Goal: Transaction & Acquisition: Purchase product/service

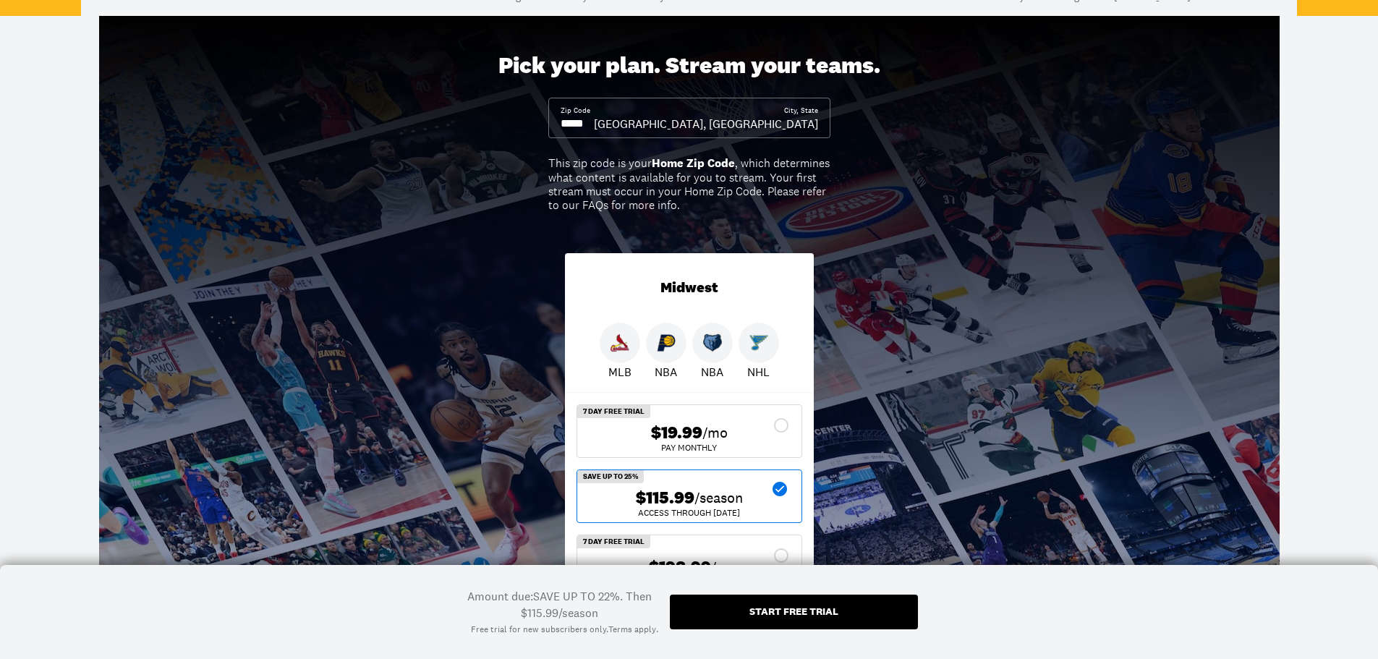
scroll to position [145, 0]
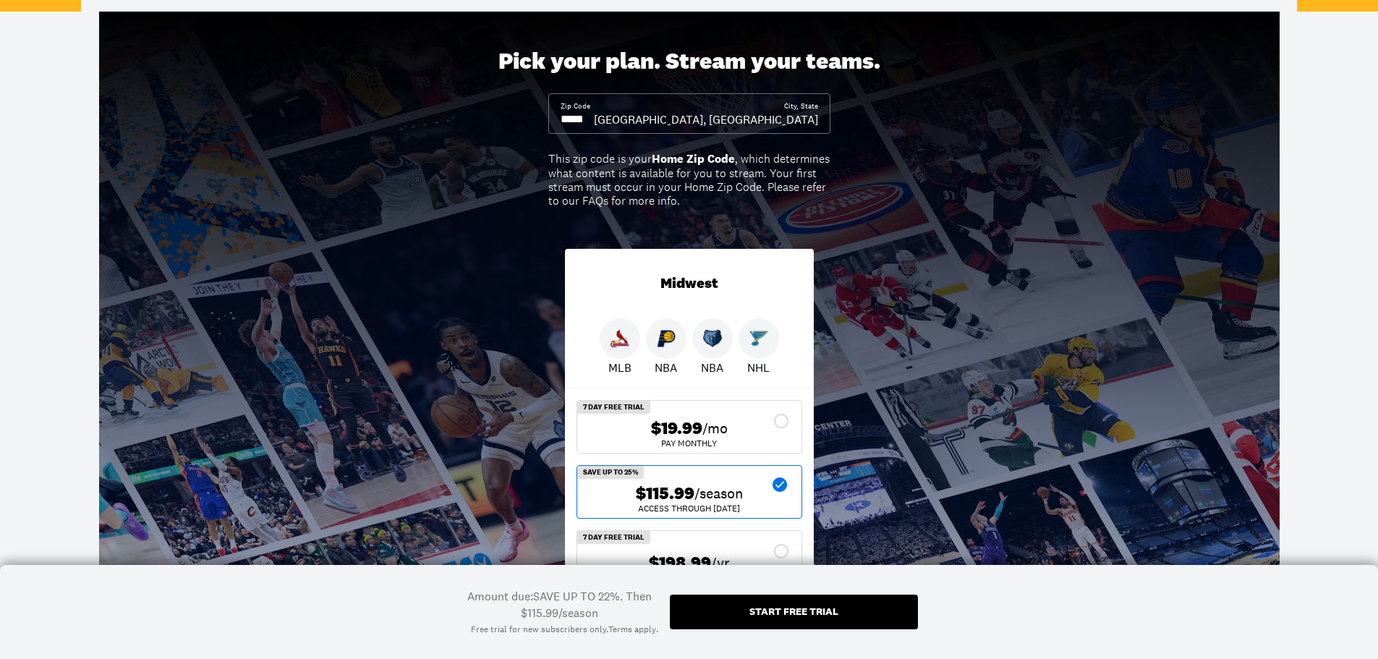
click at [758, 339] on img at bounding box center [759, 338] width 19 height 19
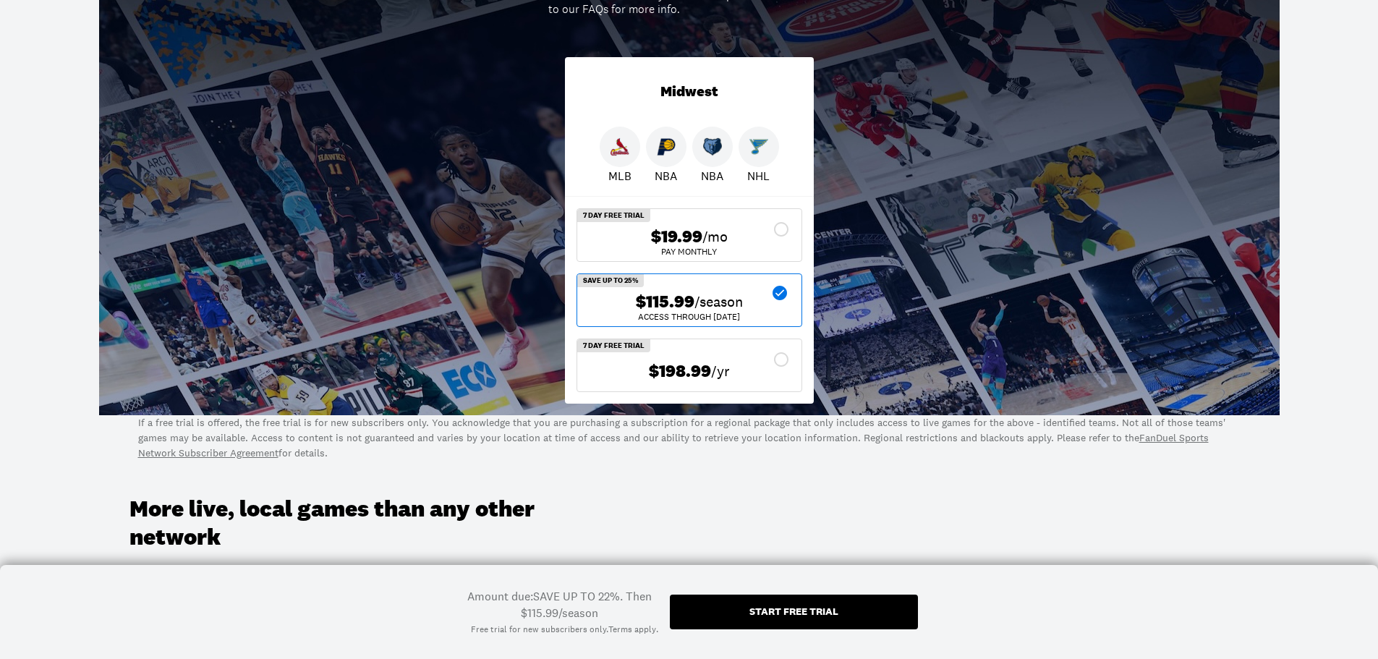
scroll to position [362, 0]
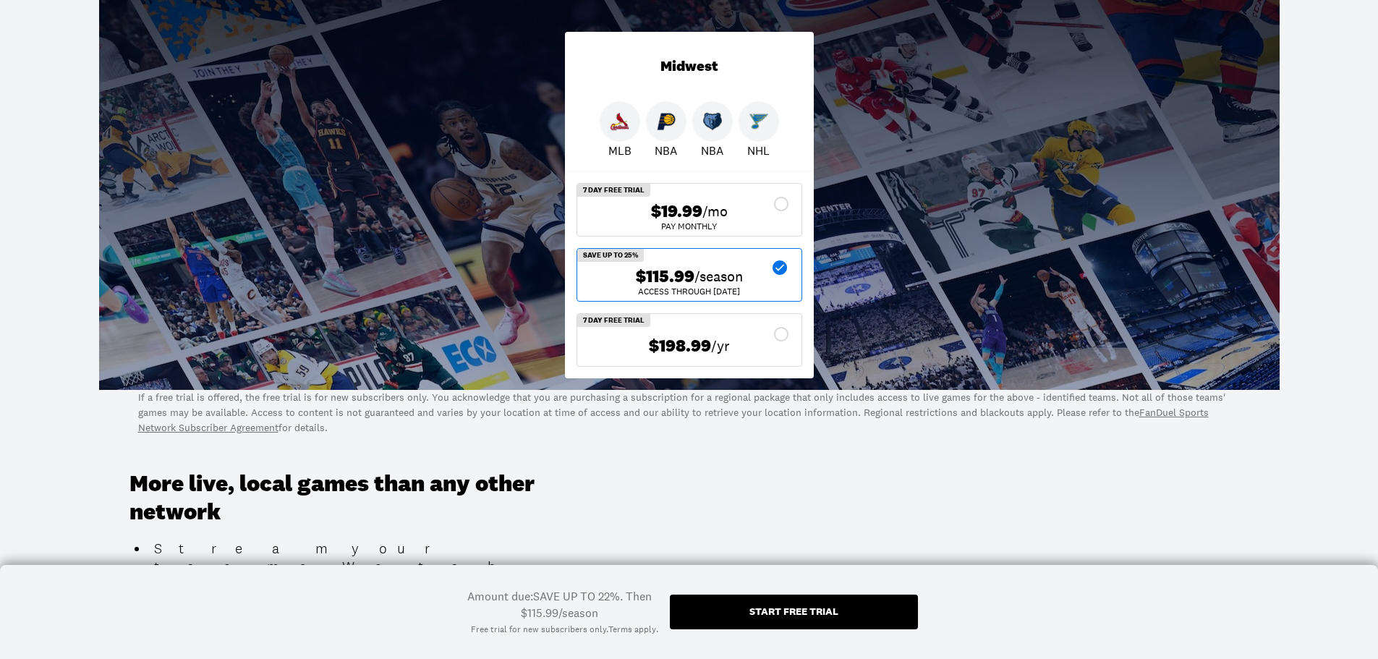
drag, startPoint x: 728, startPoint y: 276, endPoint x: 755, endPoint y: 284, distance: 28.6
click at [728, 277] on span "/season" at bounding box center [719, 276] width 48 height 20
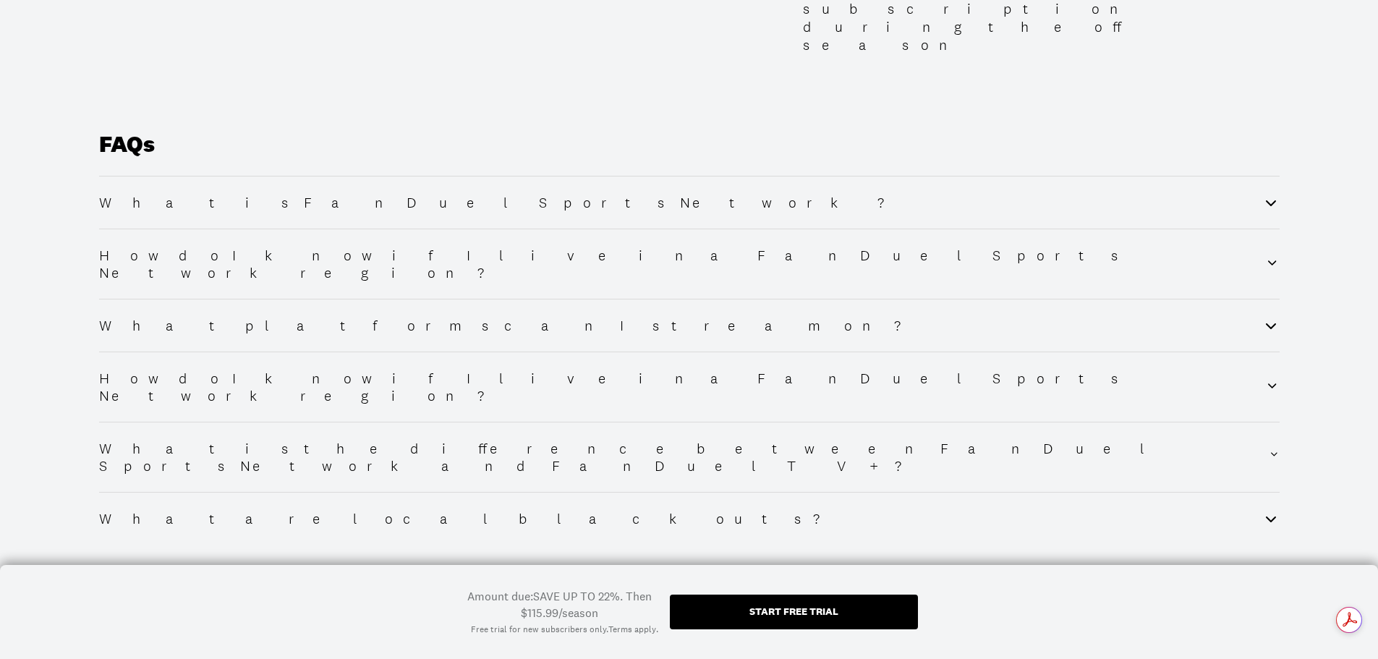
scroll to position [1934, 0]
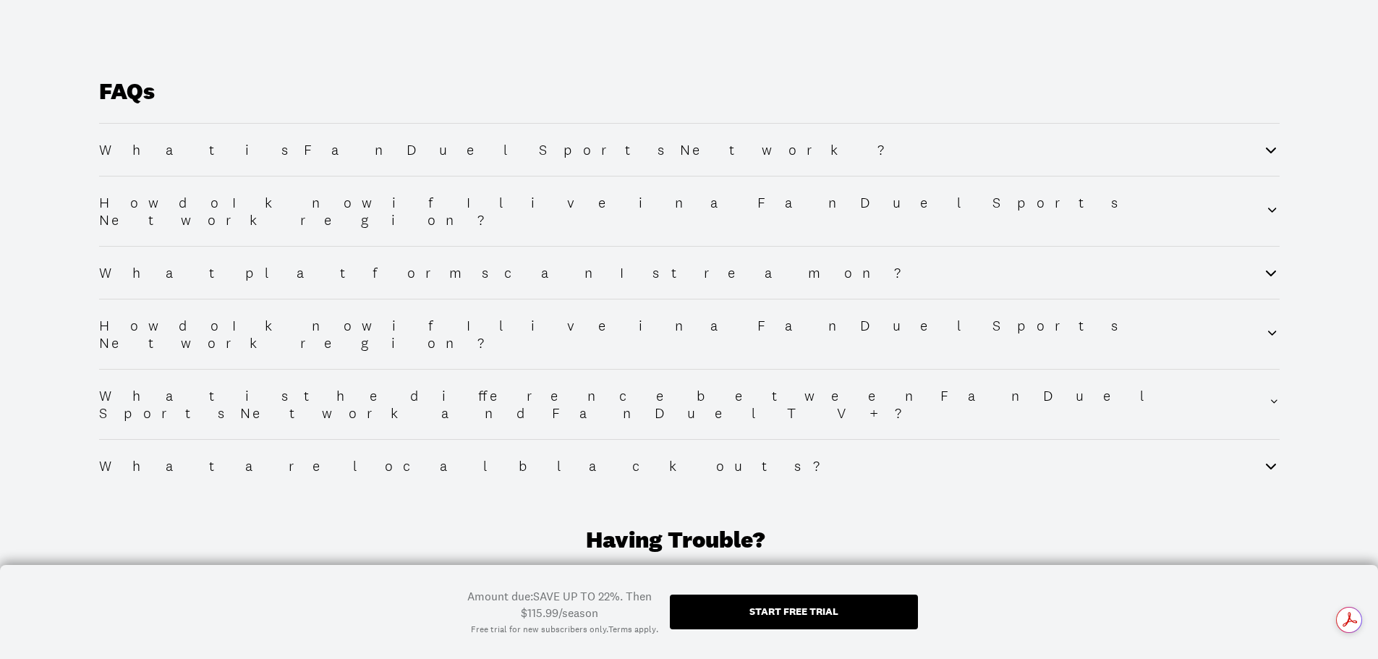
click at [789, 608] on div "Start free trial" at bounding box center [794, 611] width 89 height 10
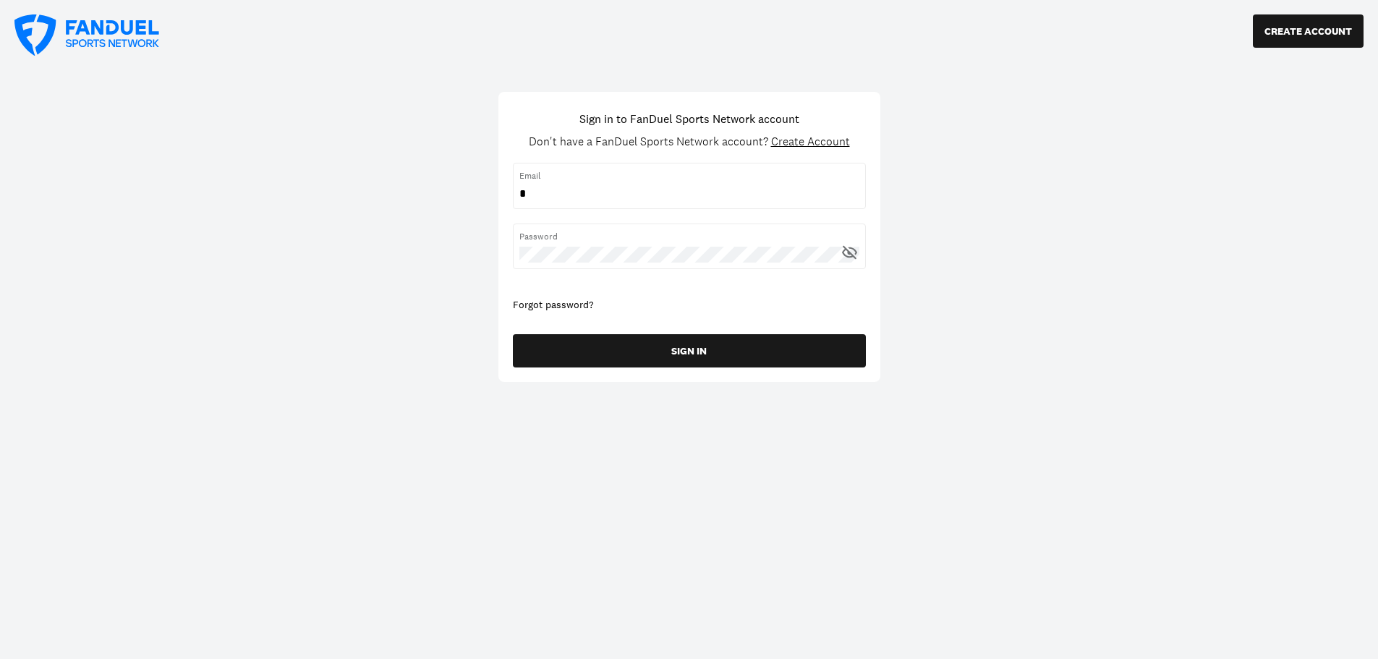
type input "**********"
click at [1297, 26] on button "CREATE ACCOUNT" at bounding box center [1308, 30] width 111 height 33
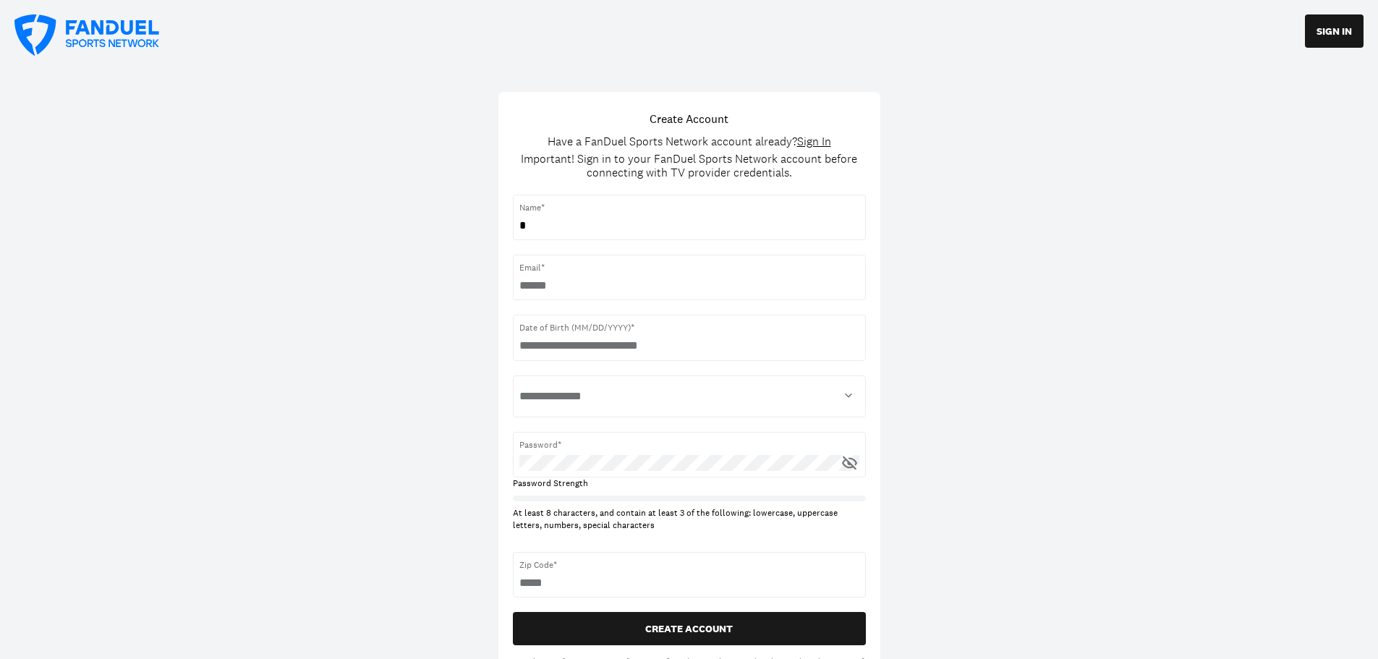
type input "**********"
click at [677, 347] on input "text" at bounding box center [690, 346] width 340 height 16
type input "**********"
click at [712, 395] on select "**********" at bounding box center [690, 396] width 340 height 29
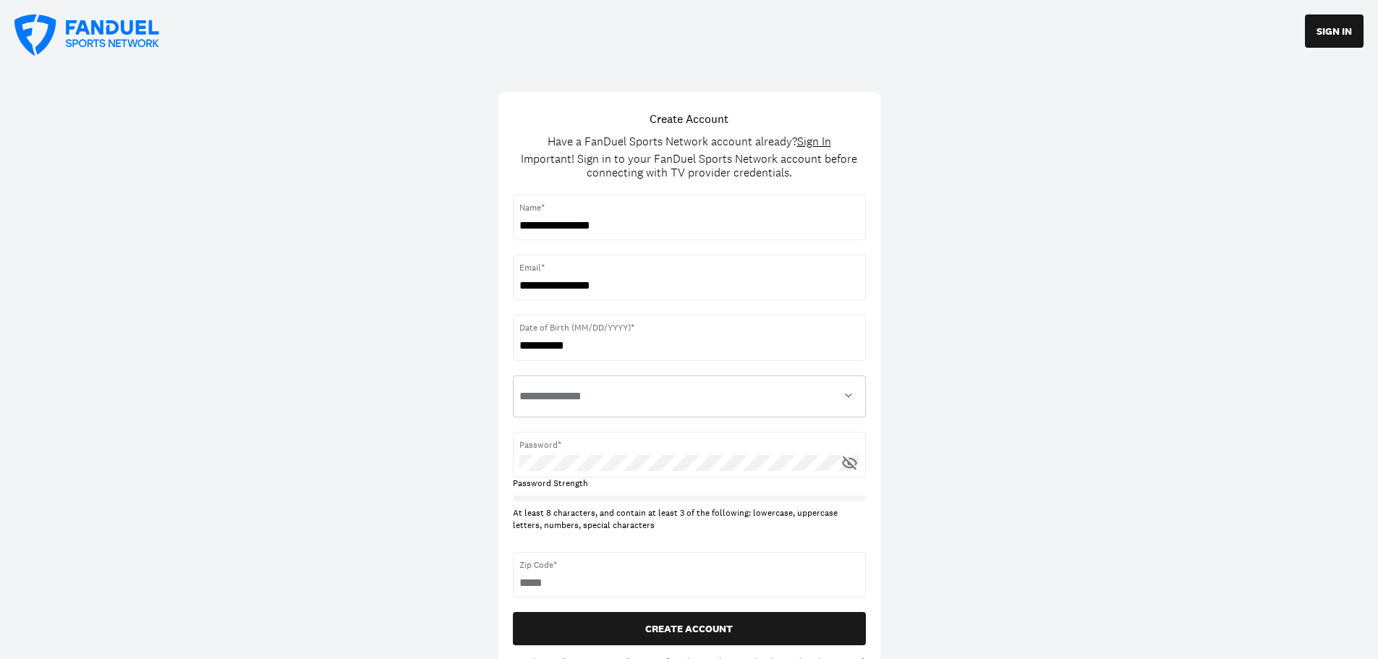
select select "****"
click at [520, 382] on select "**********" at bounding box center [690, 396] width 340 height 29
click at [987, 444] on div "**********" at bounding box center [689, 360] width 1378 height 721
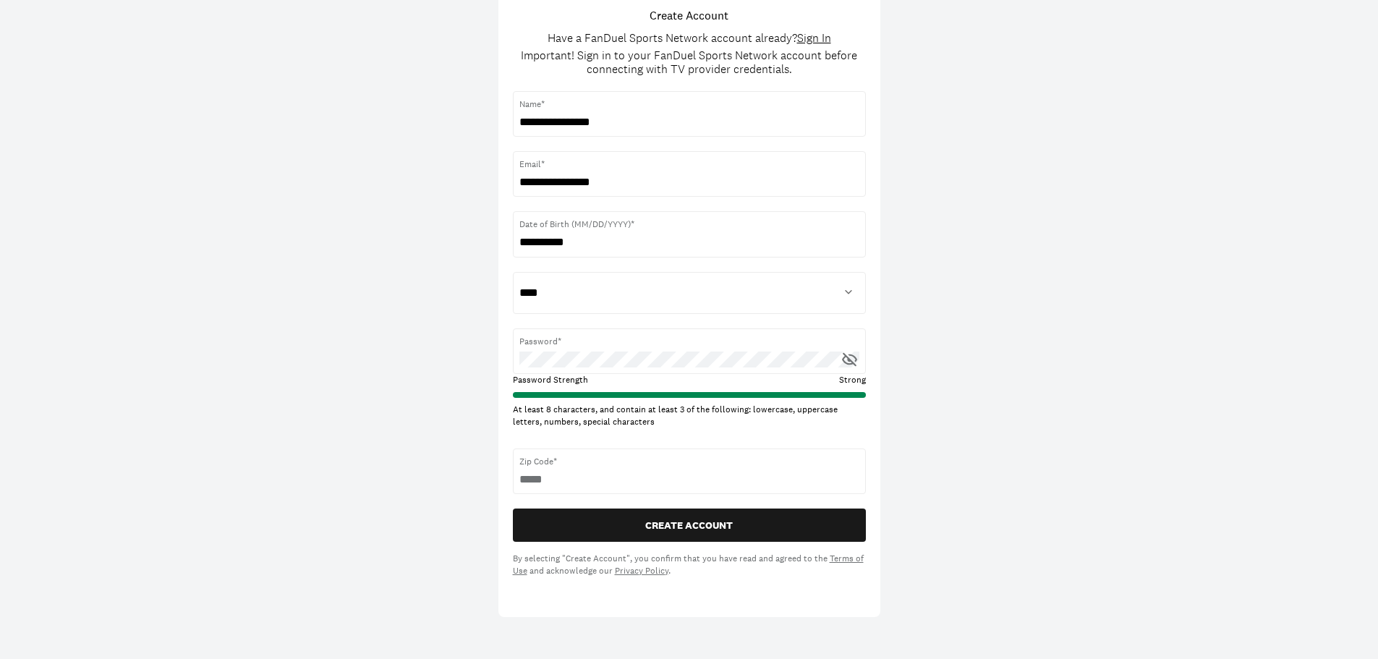
scroll to position [145, 0]
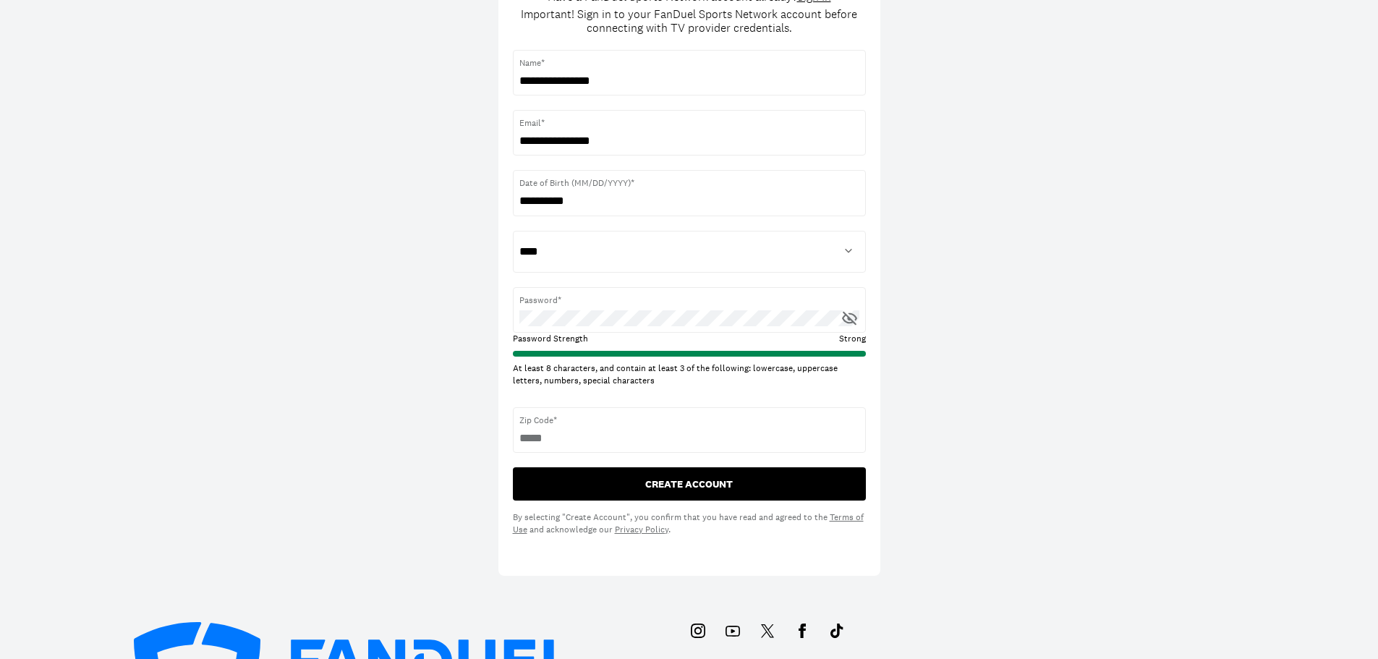
click at [686, 478] on button "CREATE ACCOUNT" at bounding box center [689, 483] width 353 height 33
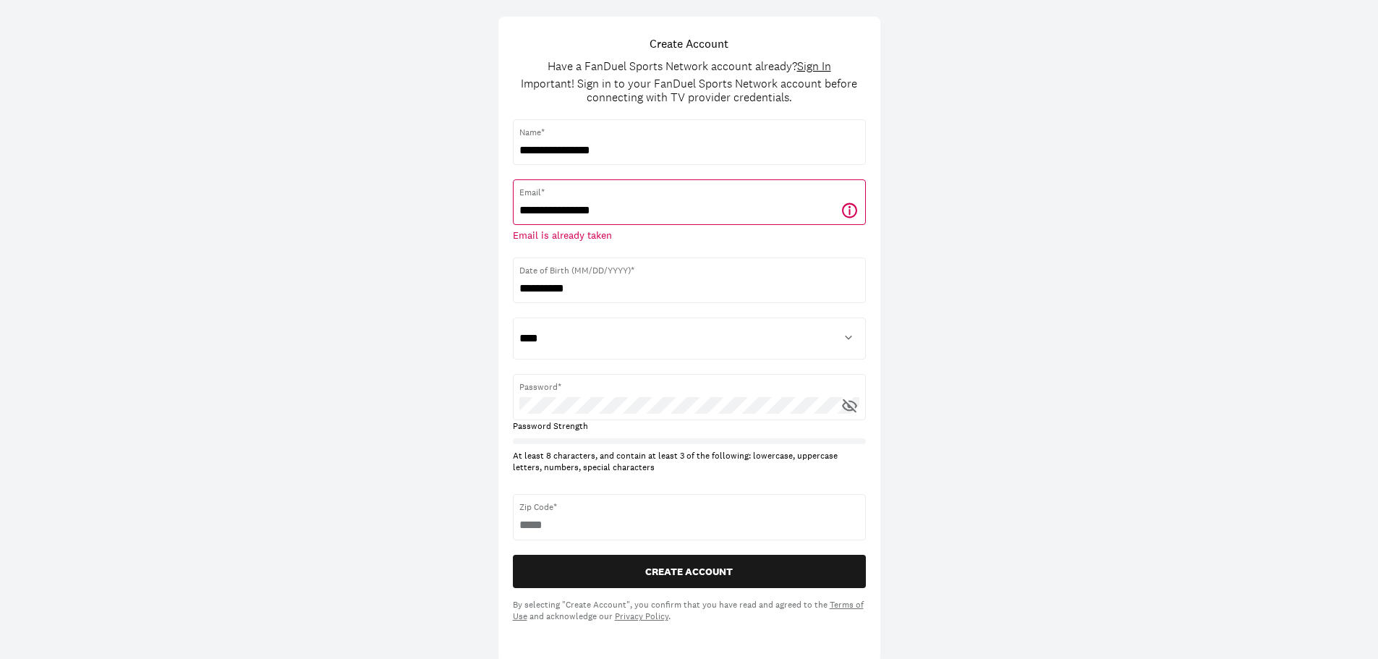
scroll to position [0, 0]
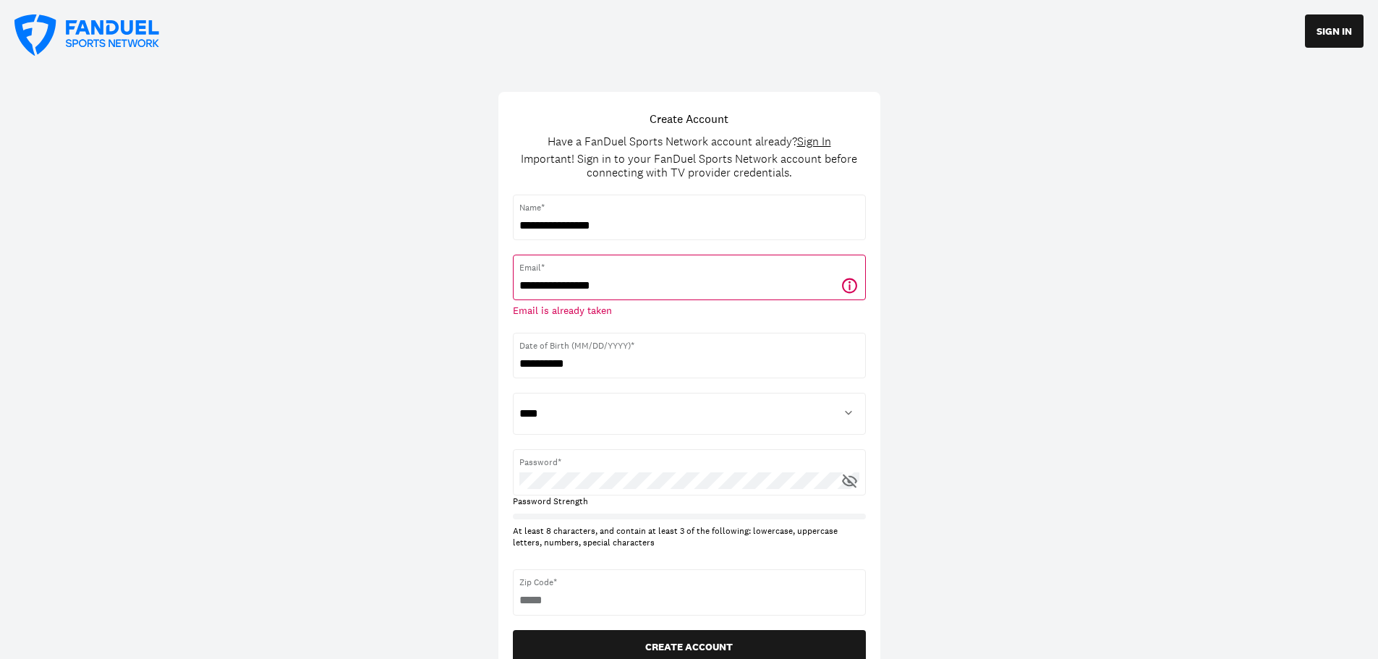
click at [101, 27] on icon at bounding box center [86, 34] width 145 height 41
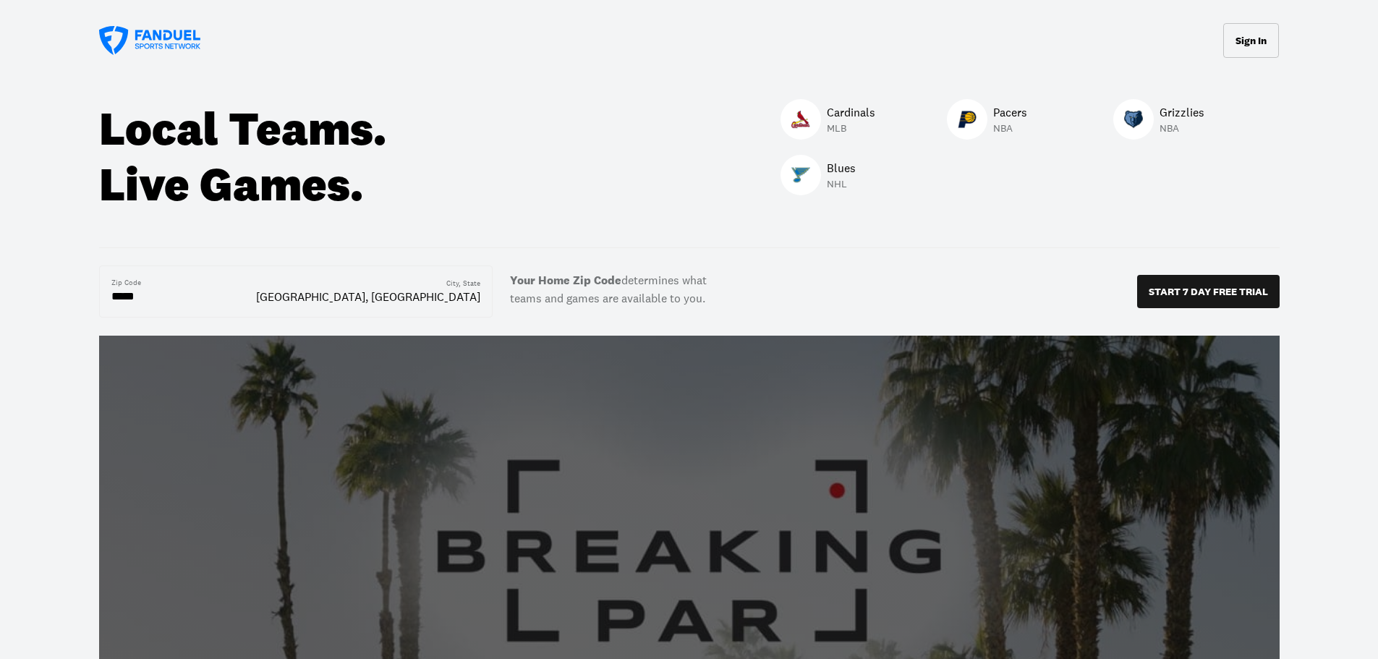
click at [802, 180] on img at bounding box center [801, 175] width 19 height 19
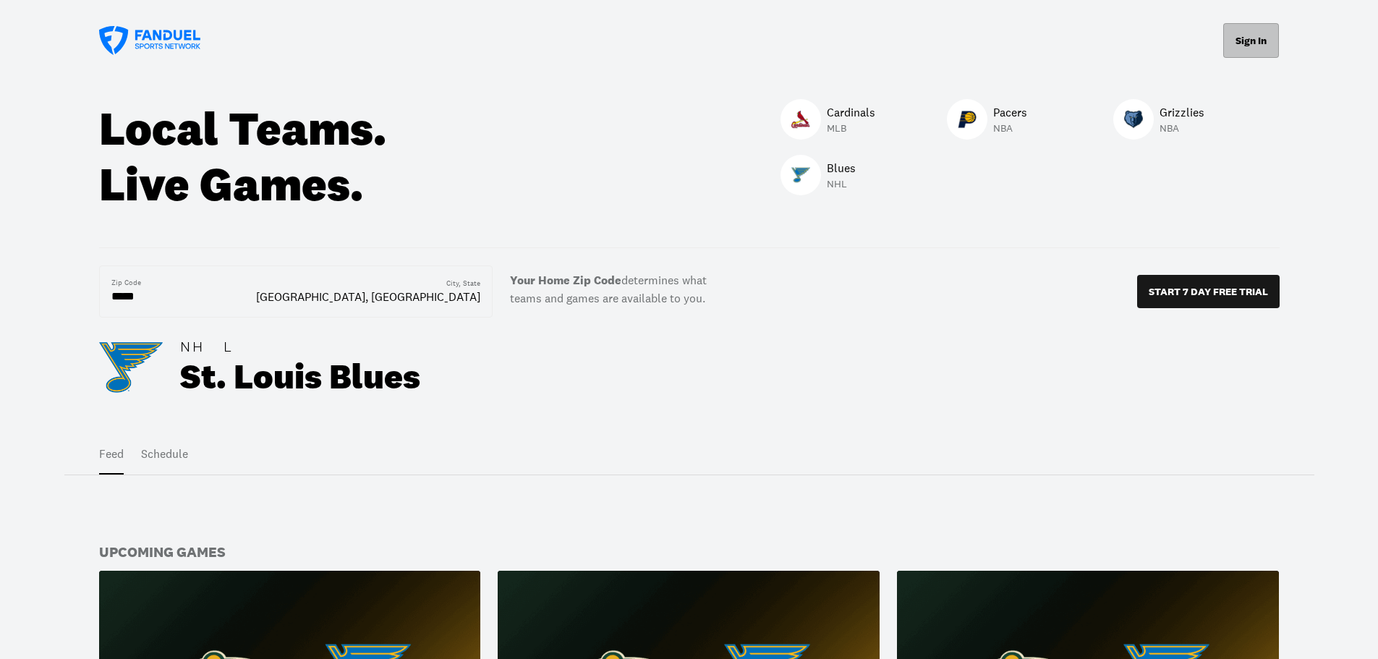
click at [1234, 38] on button "Sign In" at bounding box center [1252, 40] width 56 height 35
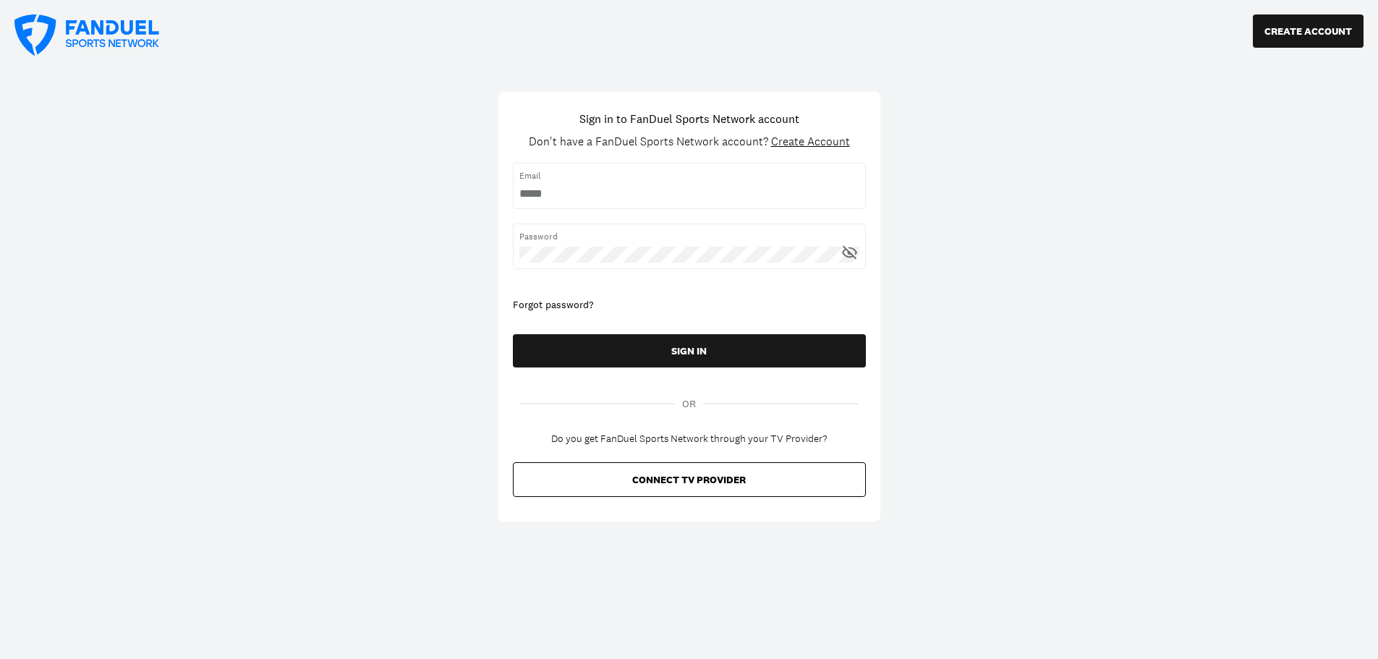
click at [578, 198] on input "username" at bounding box center [690, 194] width 340 height 16
type input "**********"
click at [851, 255] on icon at bounding box center [850, 252] width 18 height 18
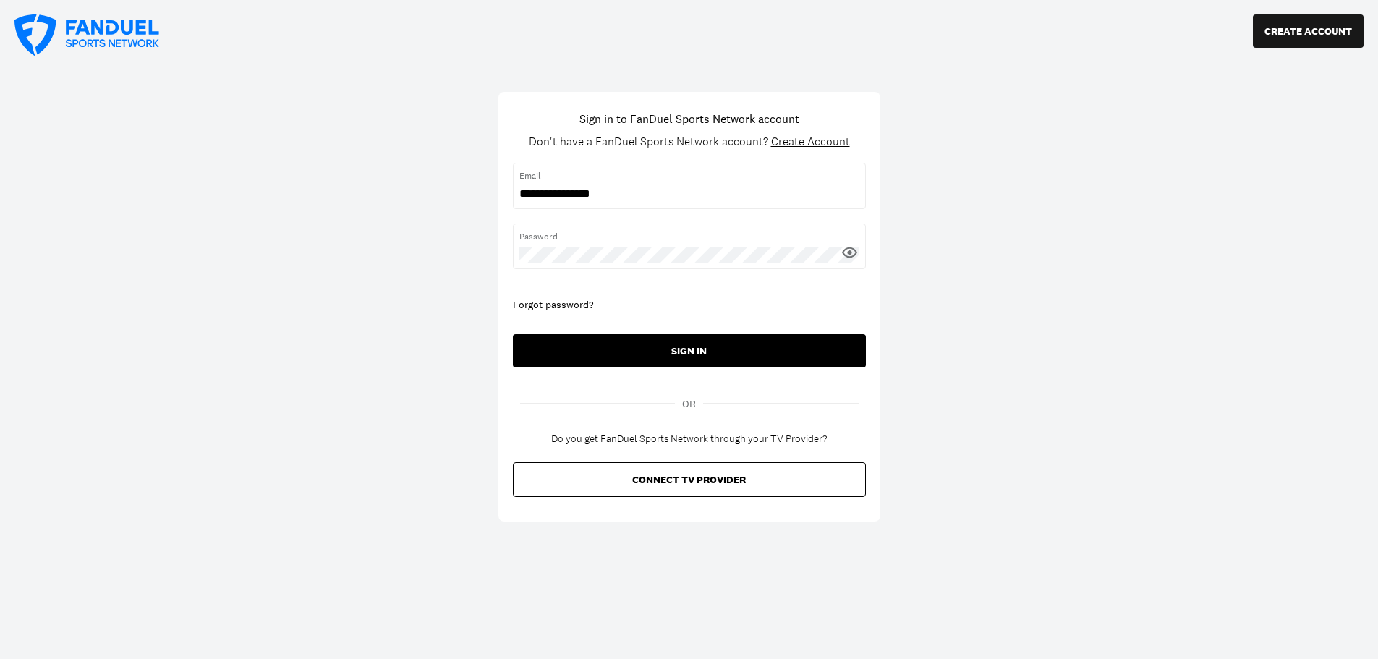
click at [716, 349] on button "SIGN IN" at bounding box center [689, 350] width 353 height 33
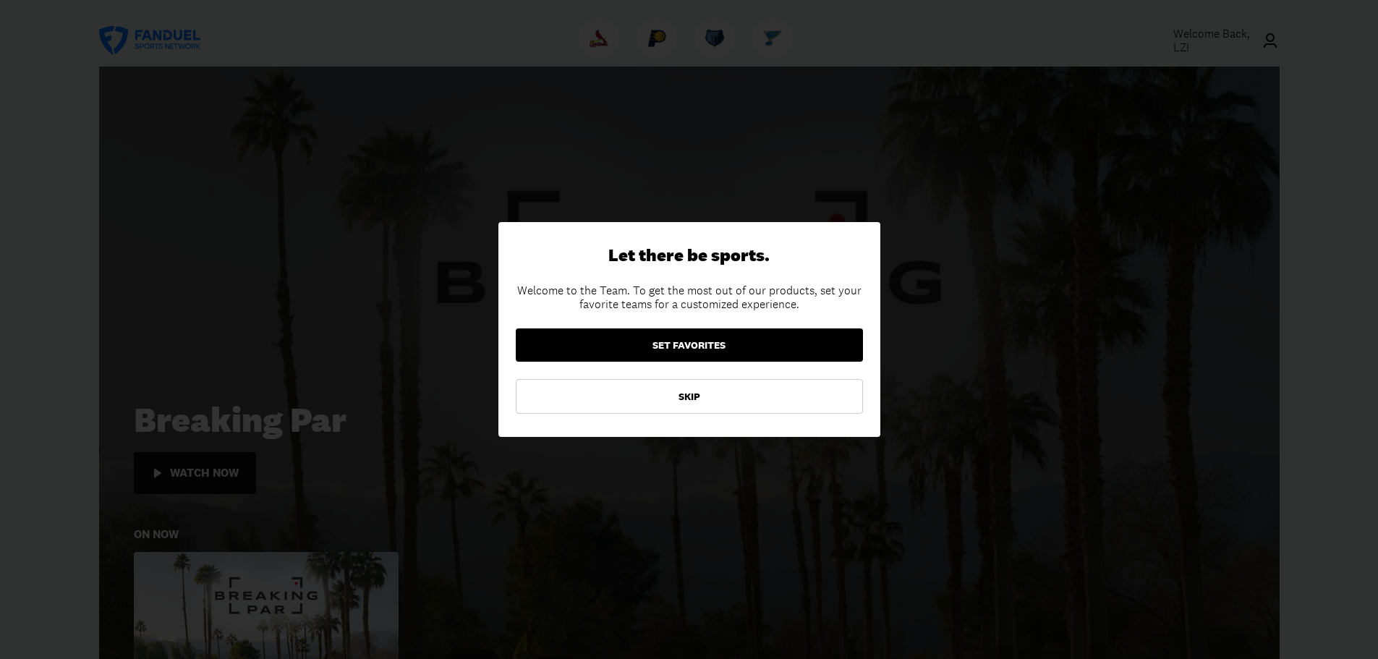
click at [679, 344] on button "SET FAVORITES" at bounding box center [689, 344] width 347 height 33
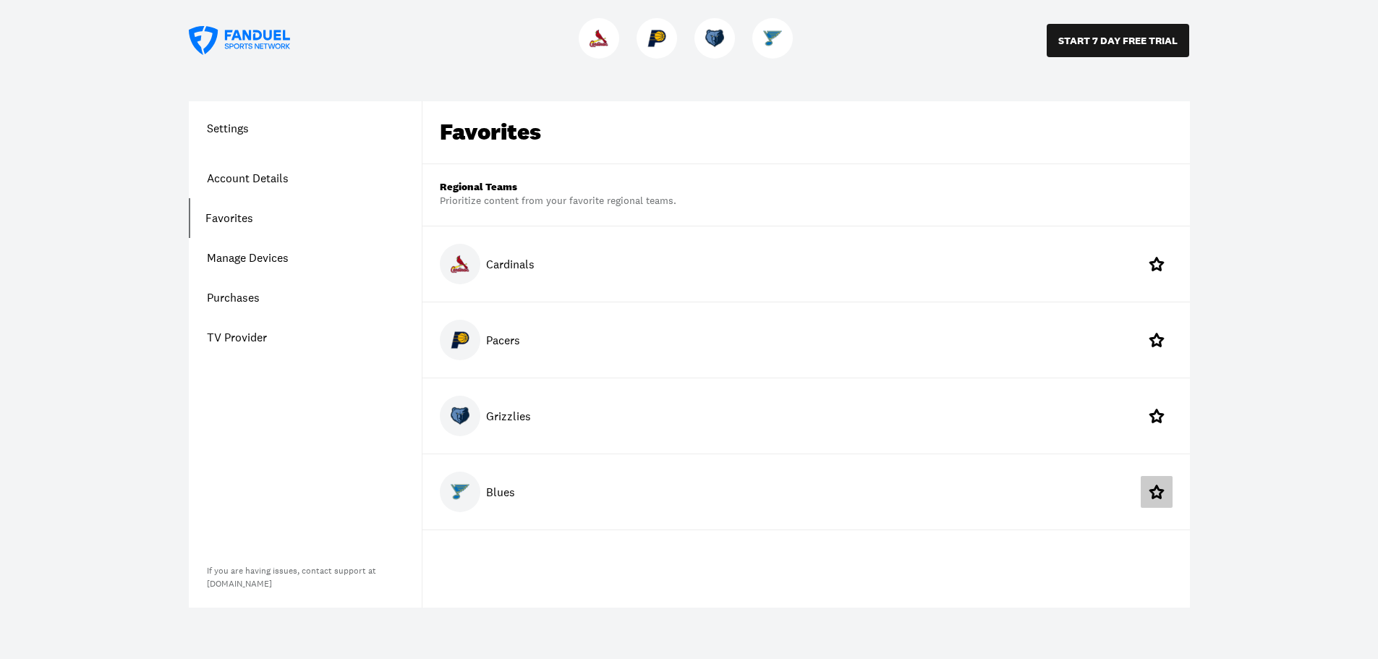
click at [1158, 493] on icon at bounding box center [1156, 491] width 17 height 17
drag, startPoint x: 219, startPoint y: 298, endPoint x: 300, endPoint y: 300, distance: 80.3
click at [219, 298] on link "Purchases" at bounding box center [305, 298] width 233 height 40
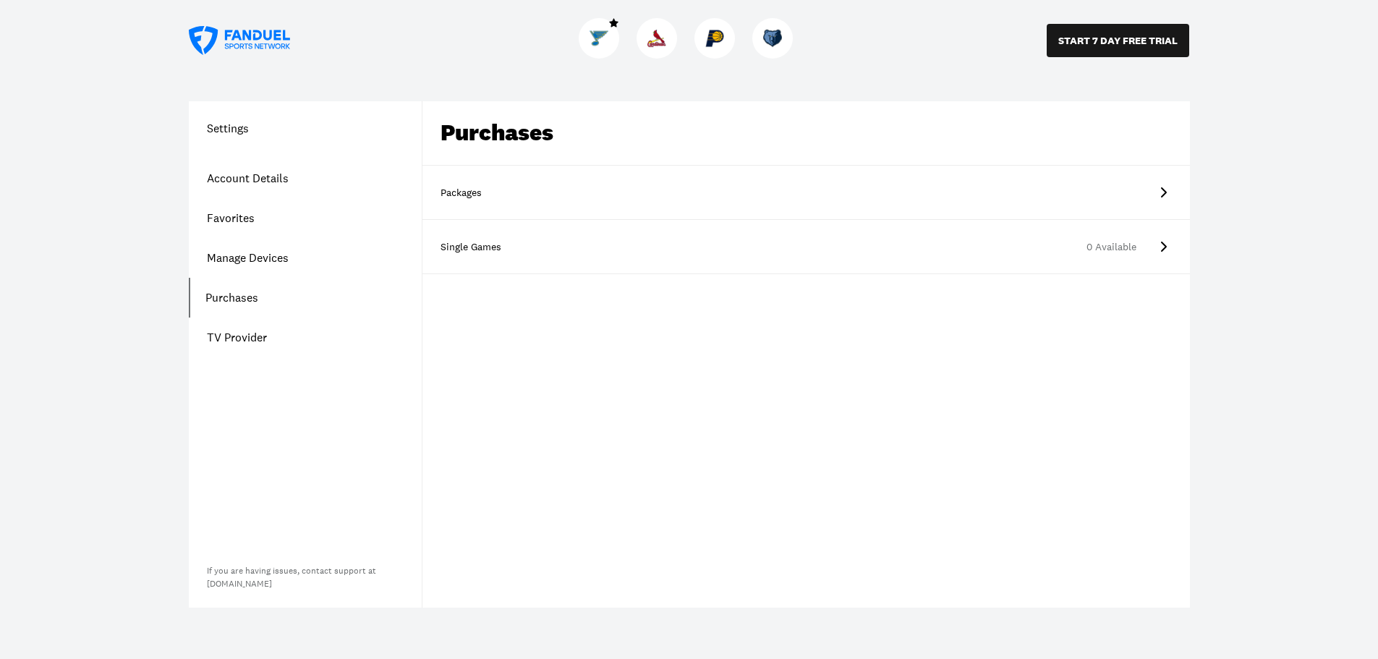
click at [231, 176] on link "Account Details" at bounding box center [305, 178] width 233 height 40
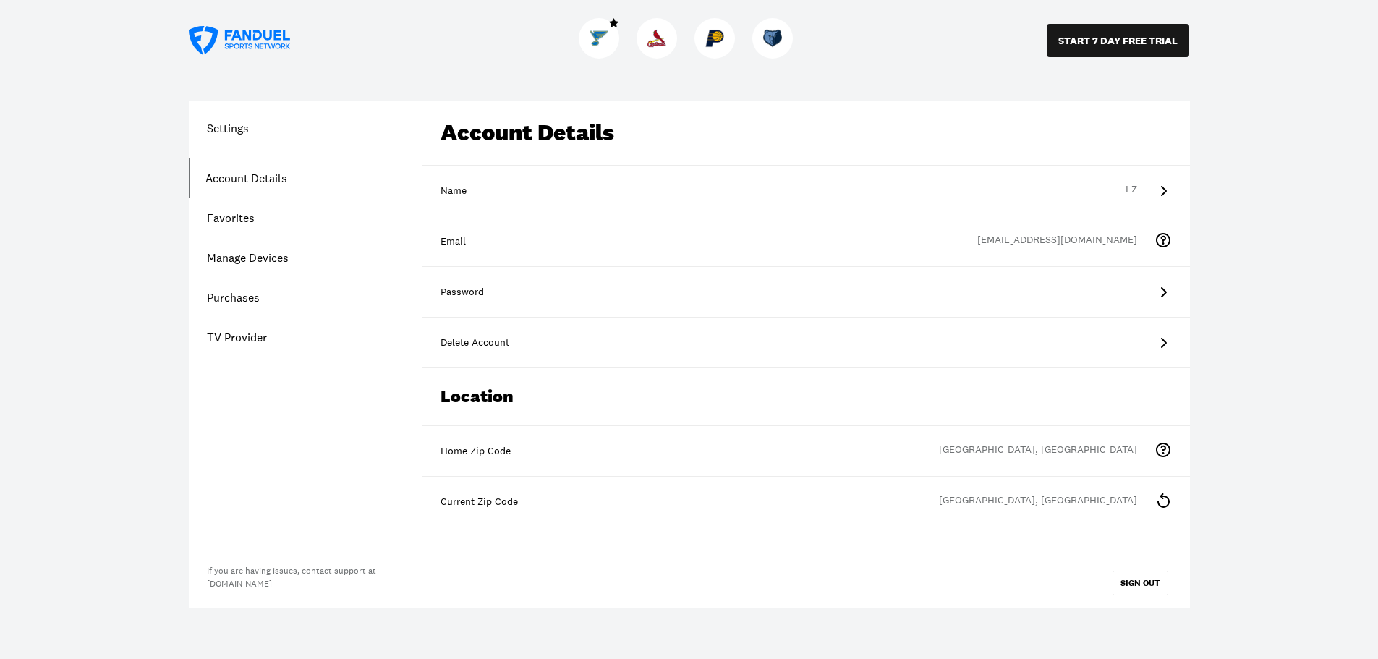
click at [214, 220] on link "Favorites" at bounding box center [305, 218] width 233 height 40
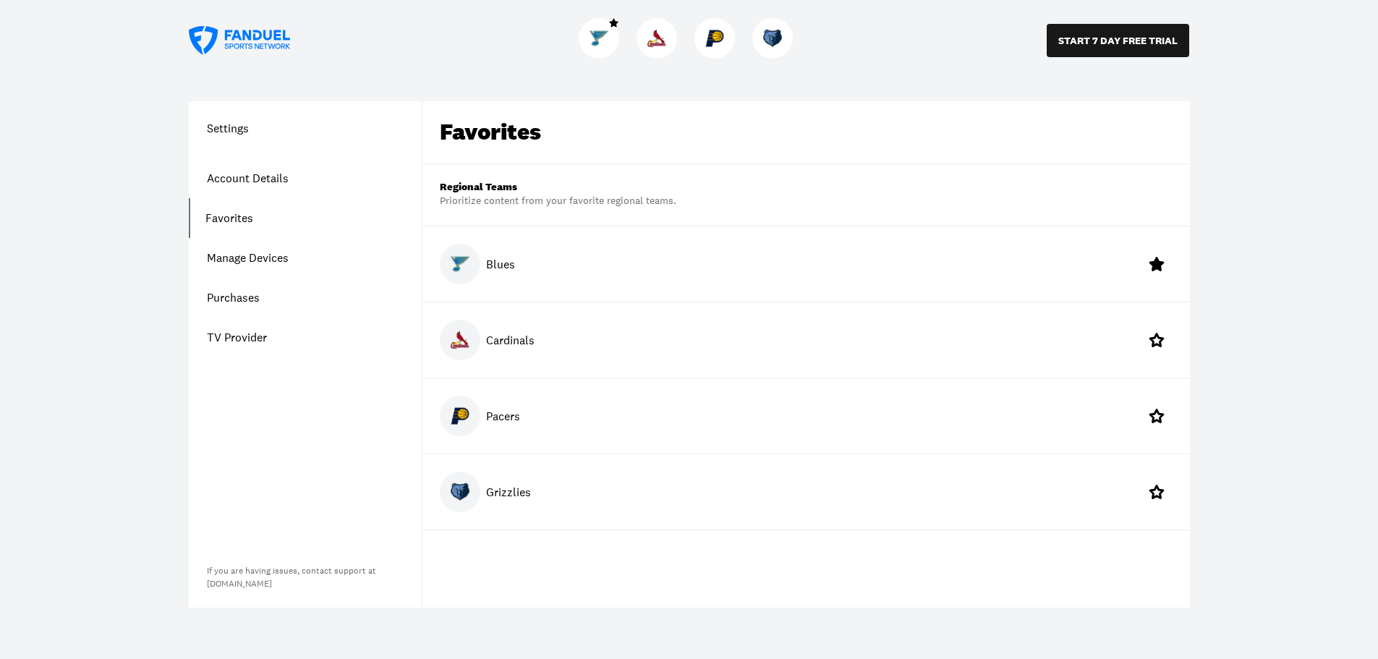
click at [221, 258] on link "Manage Devices" at bounding box center [305, 258] width 233 height 40
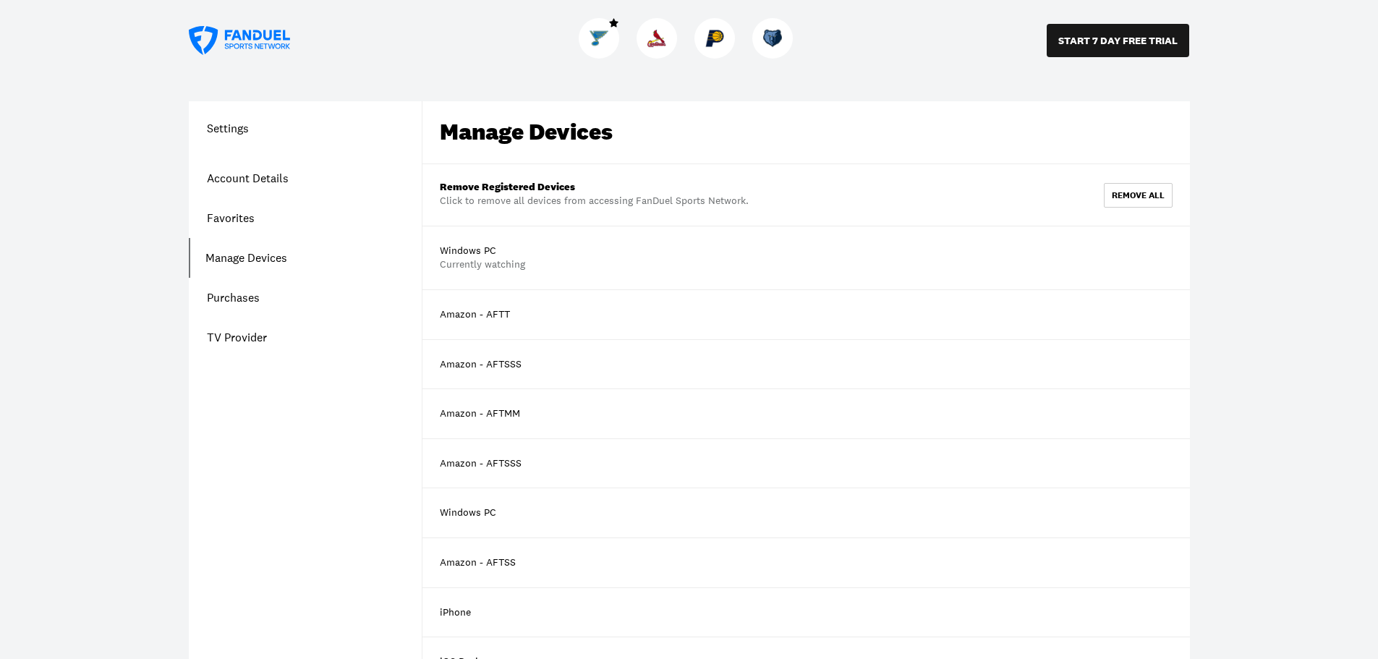
click at [222, 339] on link "TV Provider" at bounding box center [305, 338] width 233 height 40
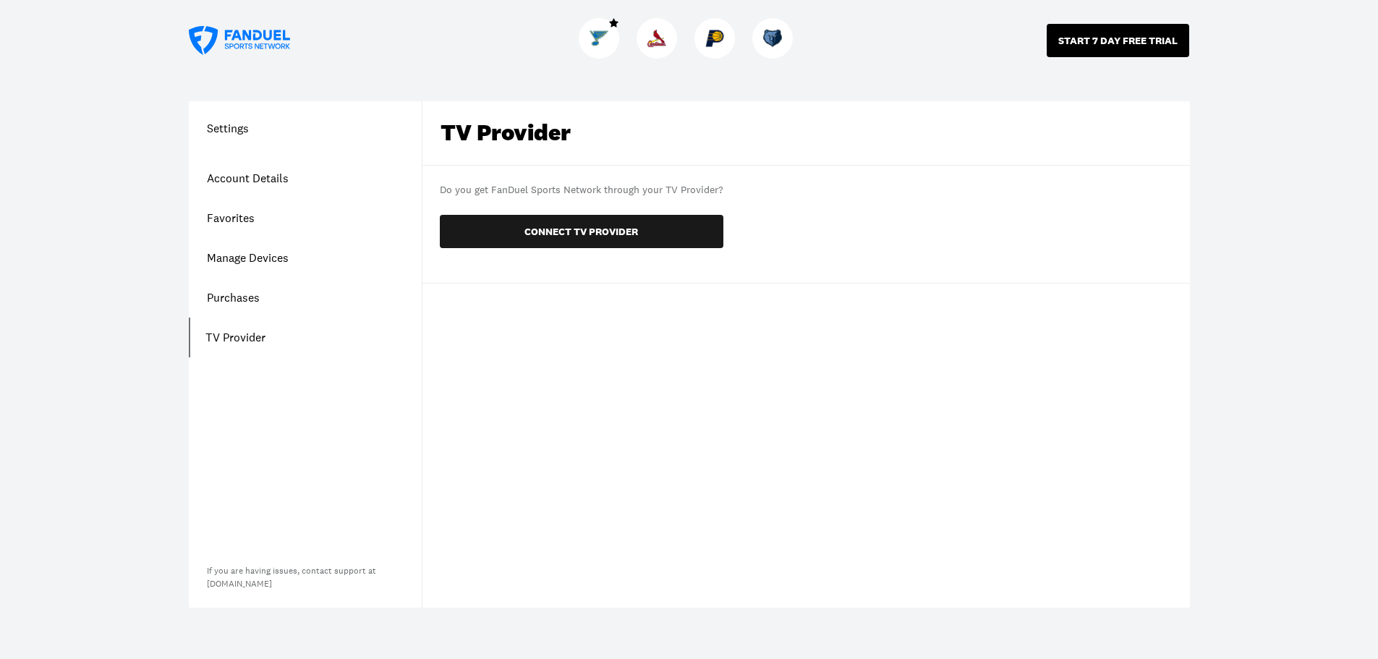
click at [1103, 35] on button "START 7 DAY FREE TRIAL" at bounding box center [1118, 40] width 143 height 33
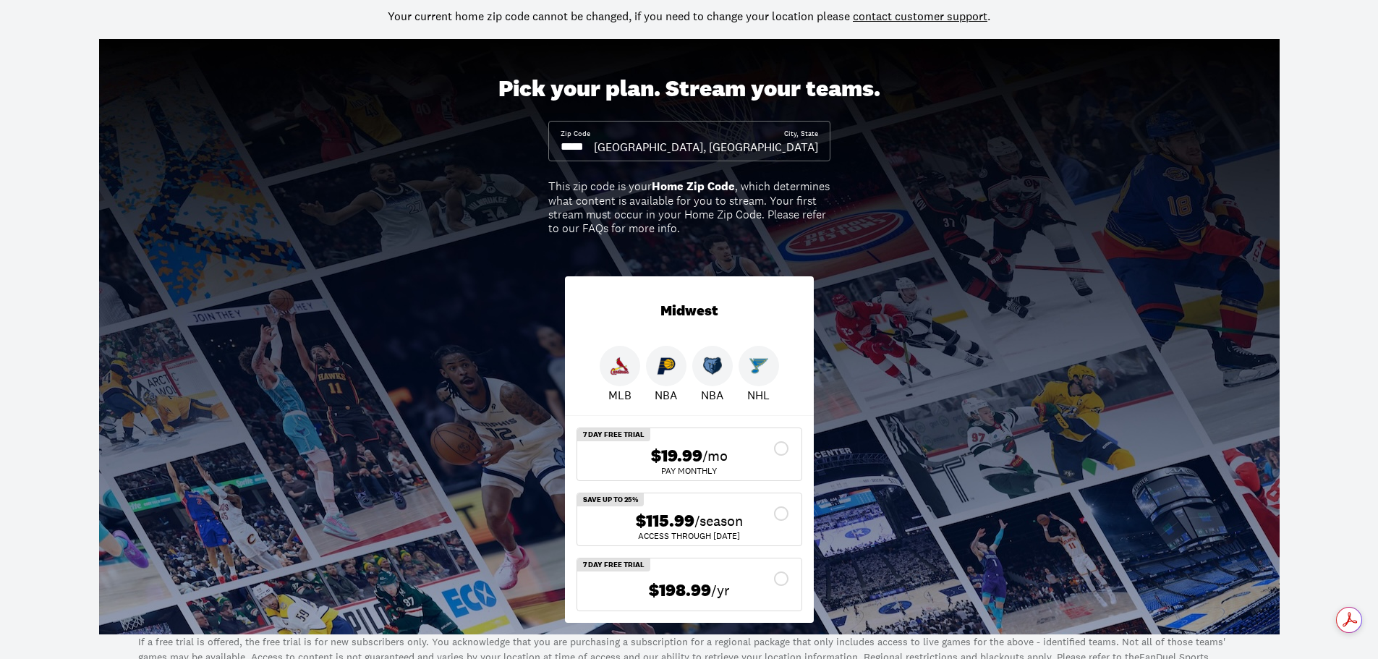
scroll to position [217, 0]
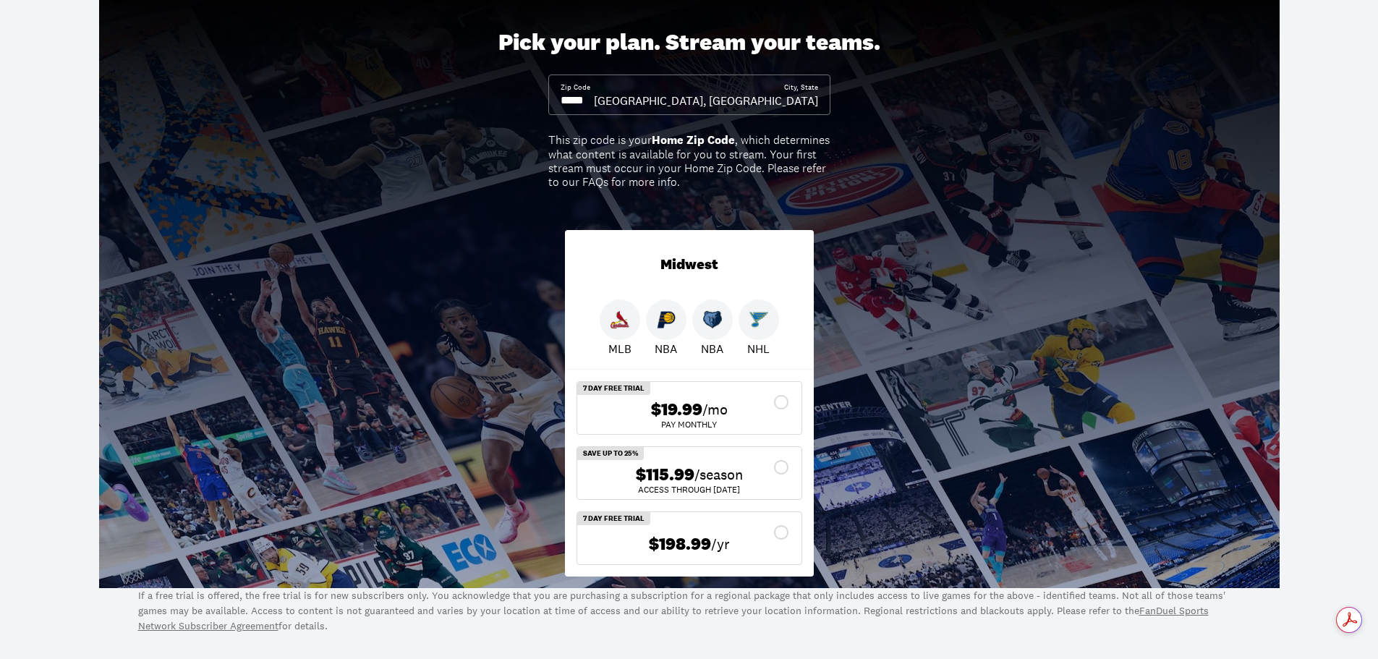
drag, startPoint x: 776, startPoint y: 467, endPoint x: 812, endPoint y: 467, distance: 36.2
click at [772, 467] on div "$115.99 /season" at bounding box center [689, 475] width 201 height 21
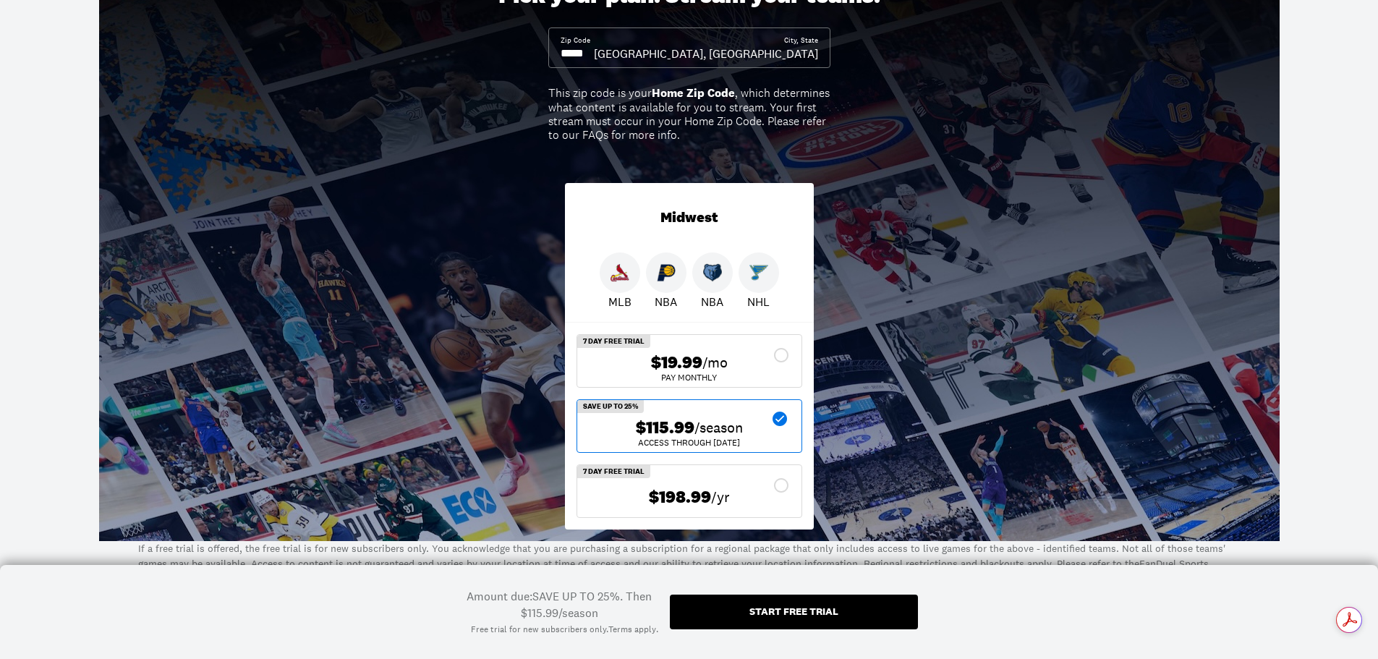
scroll to position [289, 0]
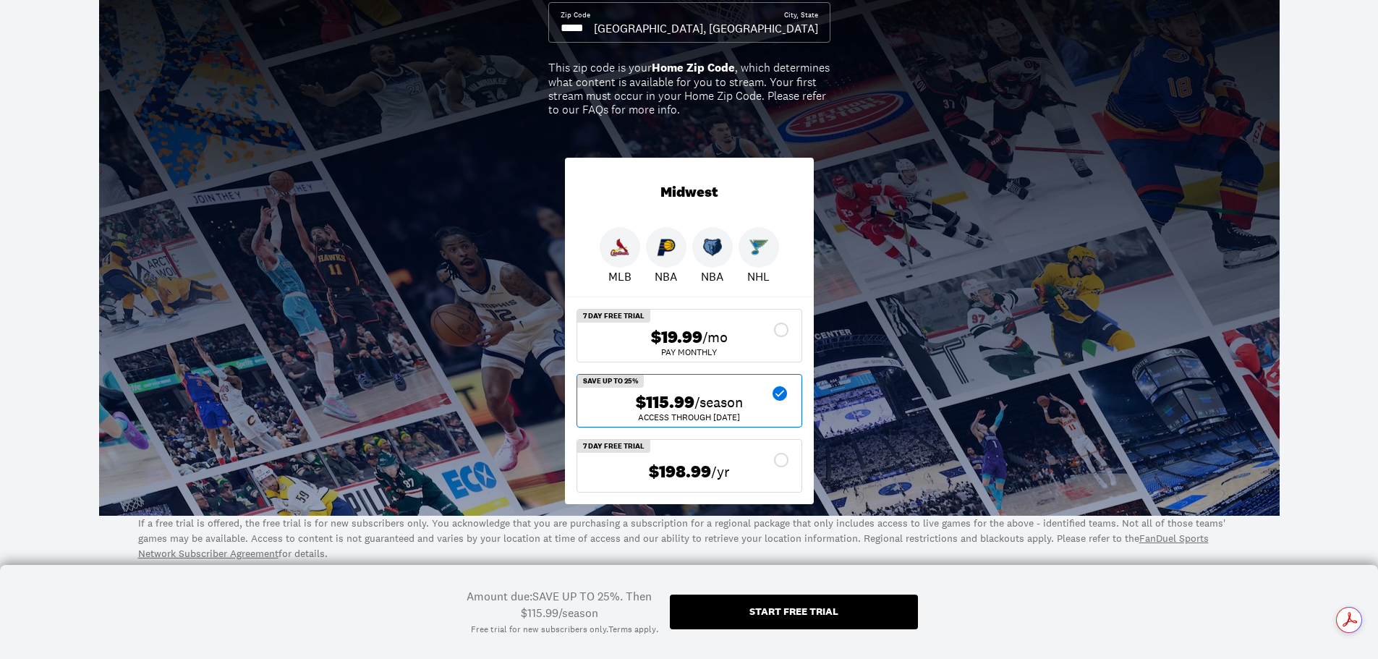
click at [784, 615] on div "Start free trial" at bounding box center [794, 611] width 89 height 10
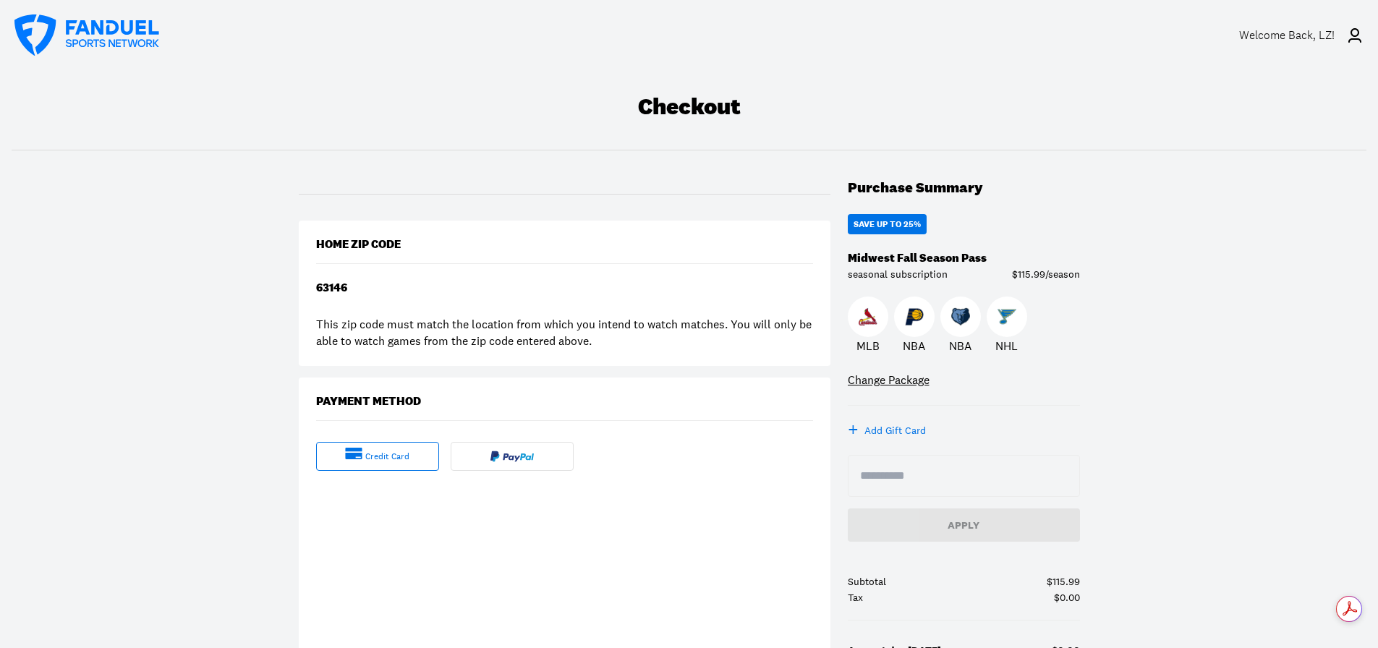
click at [1005, 318] on img at bounding box center [1007, 317] width 19 height 19
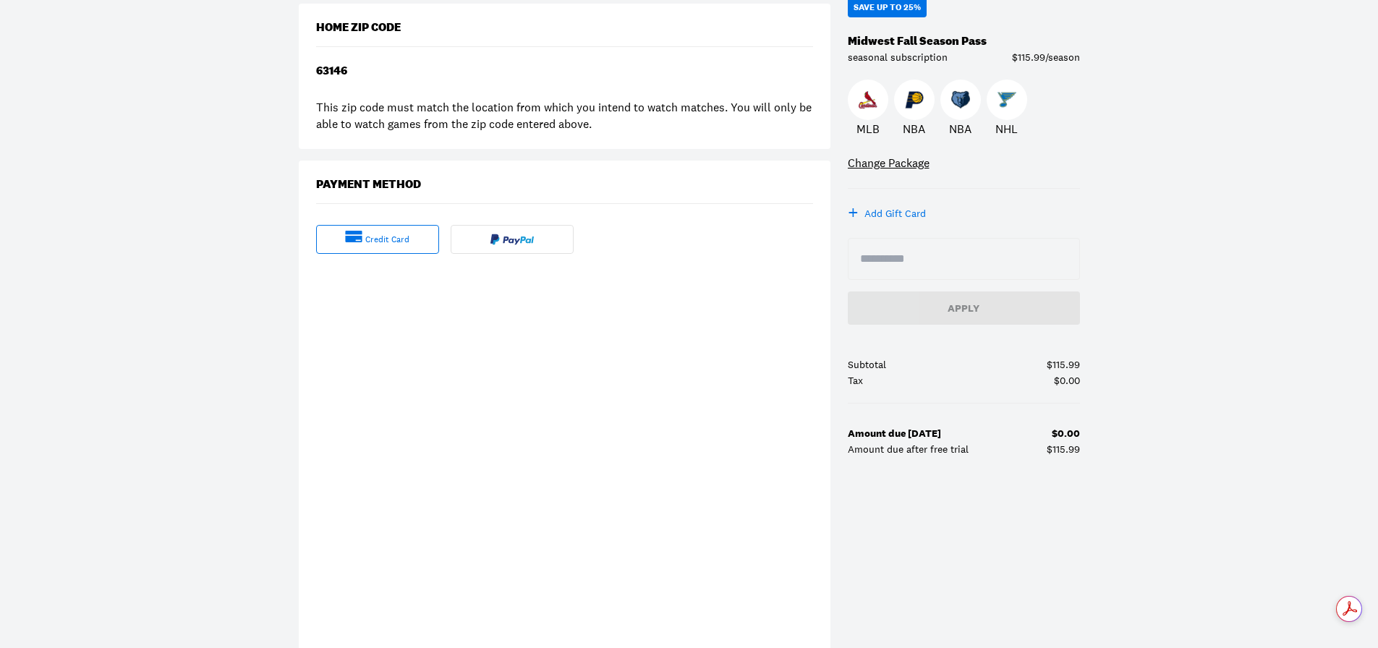
click at [1051, 569] on div "Purchase Summary SAVE UP TO 25% Midwest Fall Season Pass seasonal subscription …" at bounding box center [689, 329] width 781 height 734
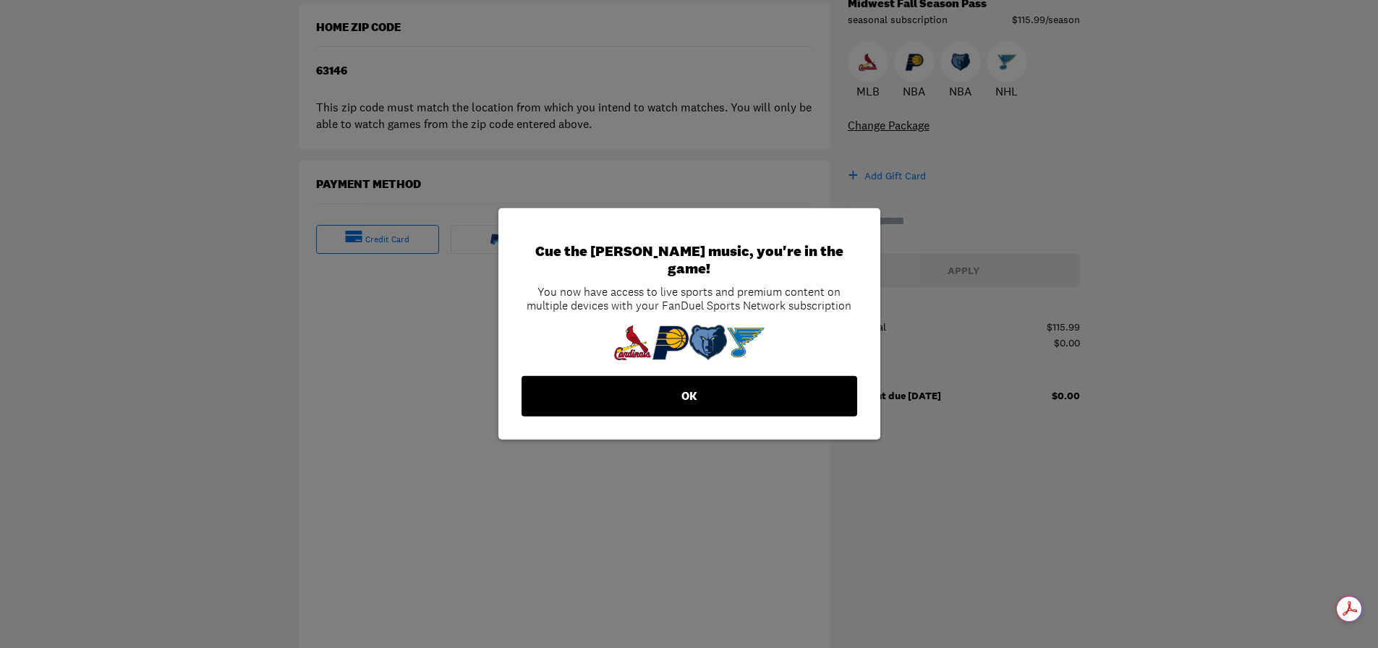
click at [676, 380] on button "OK" at bounding box center [690, 396] width 336 height 41
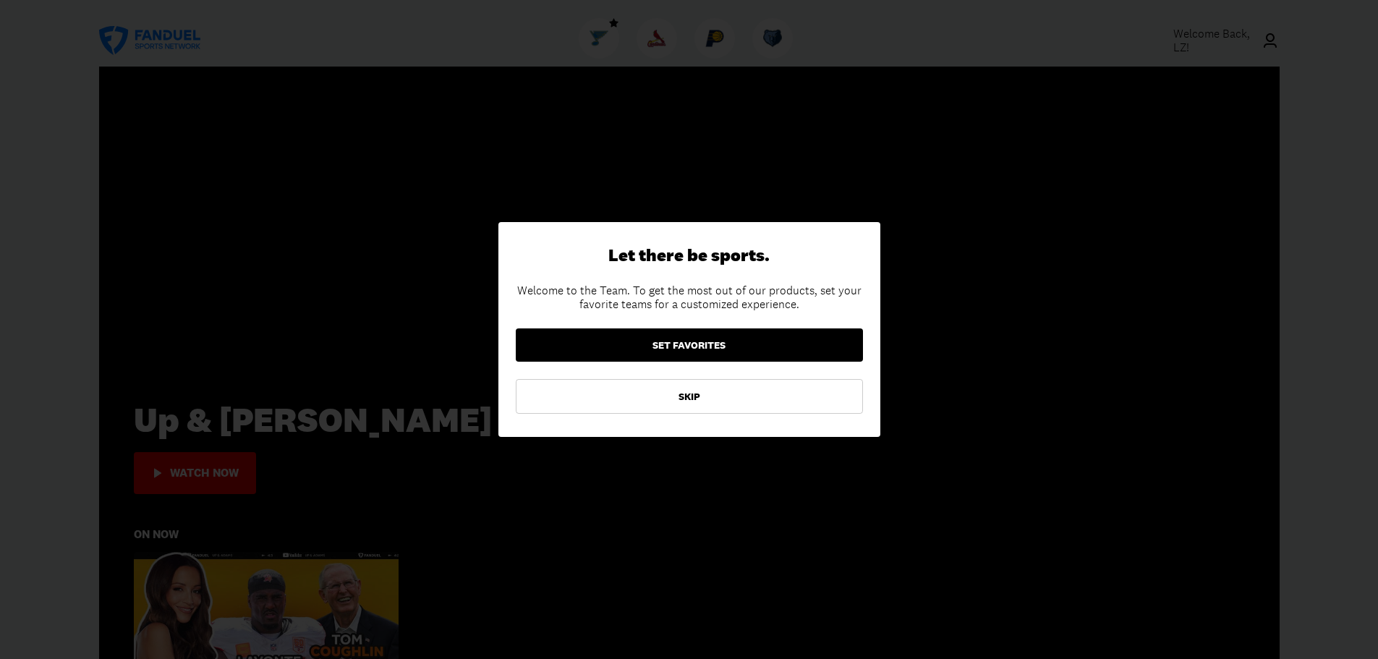
click at [719, 341] on button "SET FAVORITES" at bounding box center [689, 344] width 347 height 33
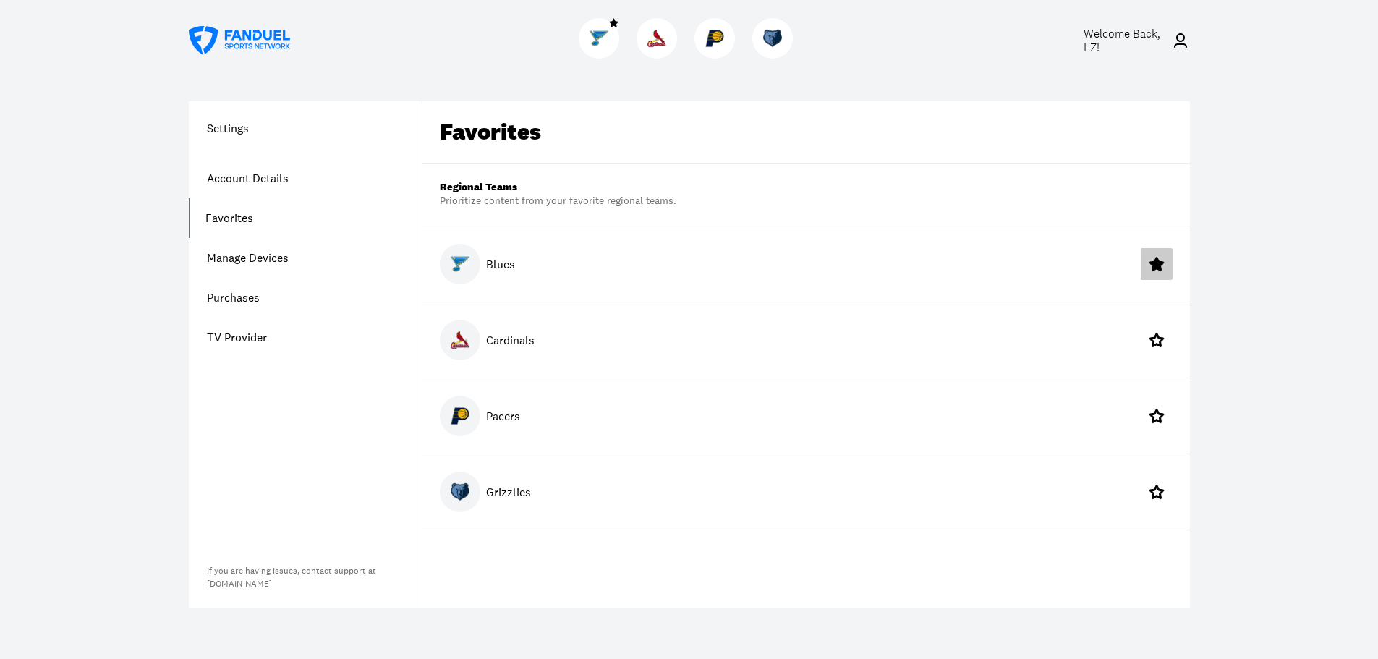
click at [1163, 263] on icon at bounding box center [1157, 264] width 14 height 14
